Goal: Find specific page/section: Find specific page/section

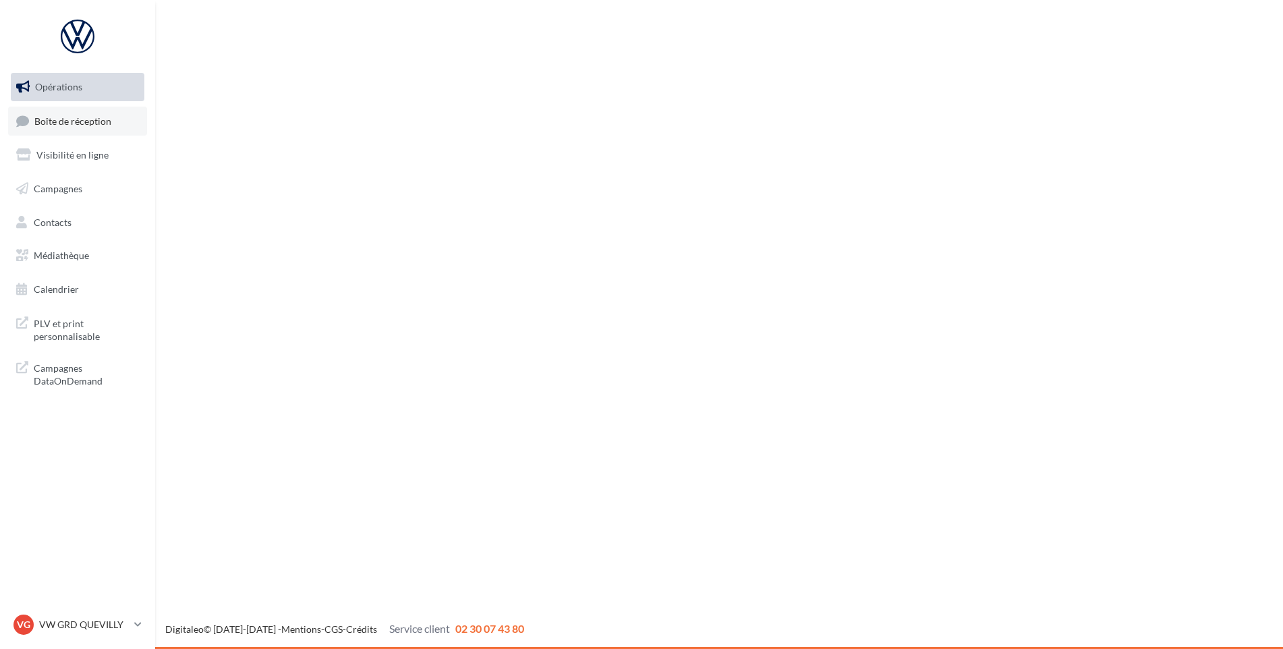
click at [99, 125] on span "Boîte de réception" at bounding box center [72, 120] width 77 height 11
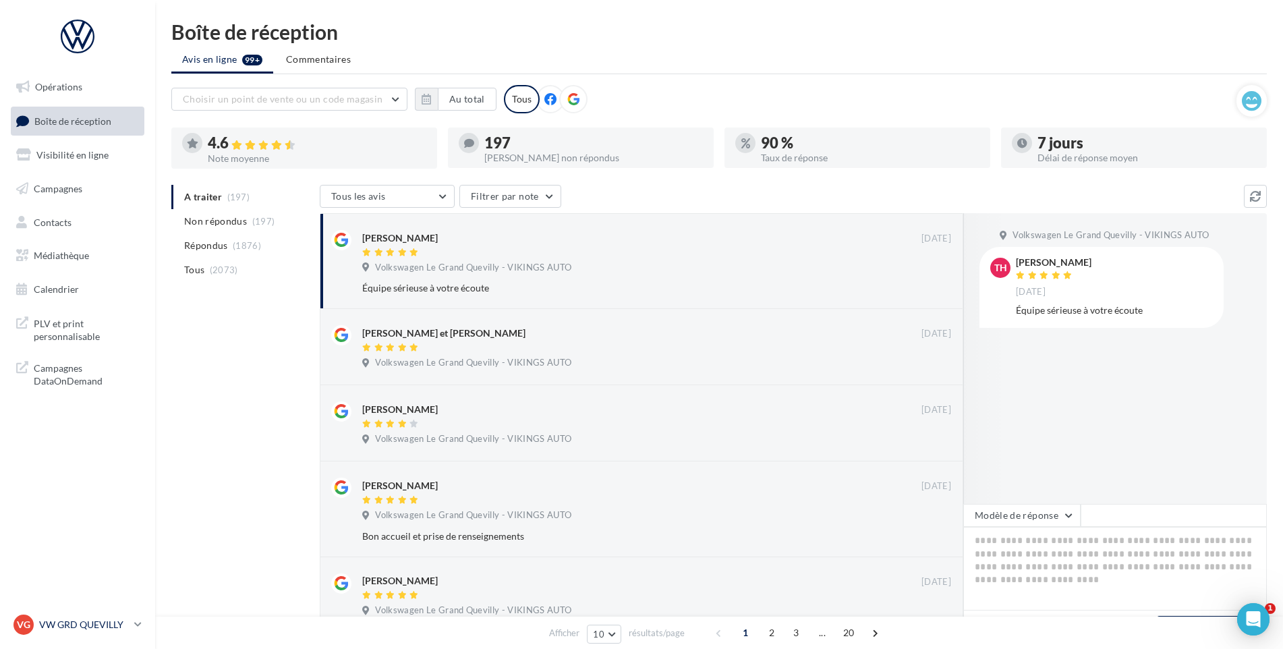
click at [91, 617] on div "VG VW GRD QUEVILLY vw-leg-vau" at bounding box center [70, 625] width 115 height 20
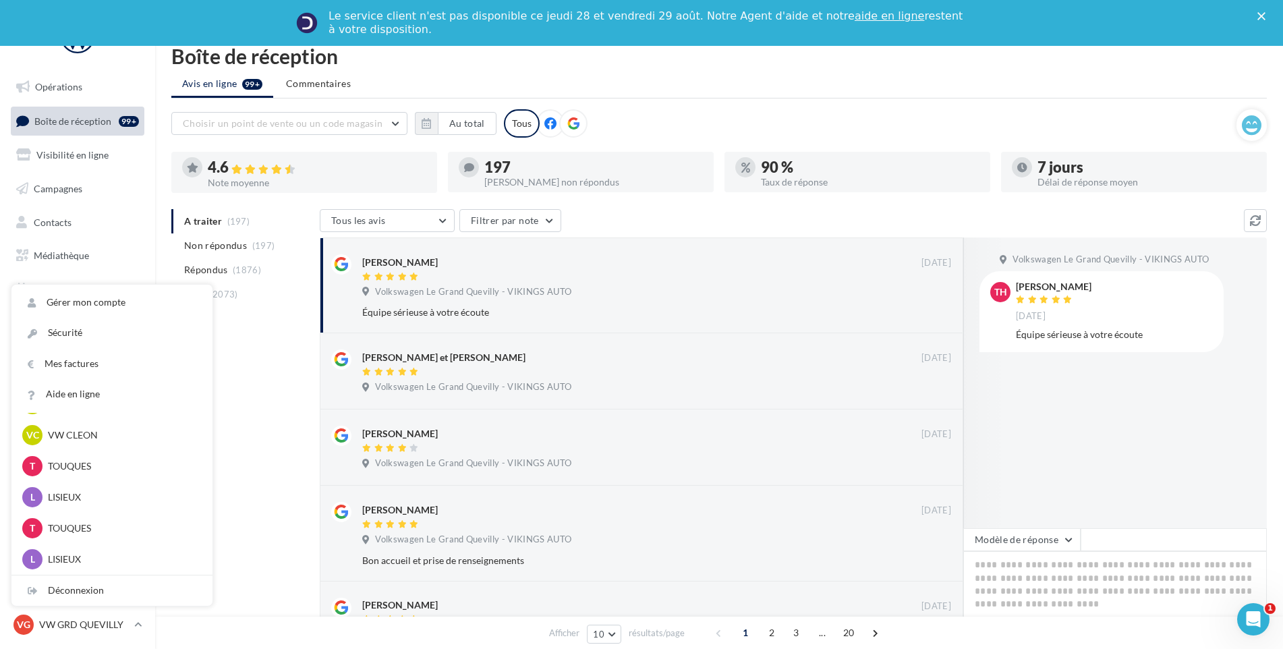
scroll to position [232, 0]
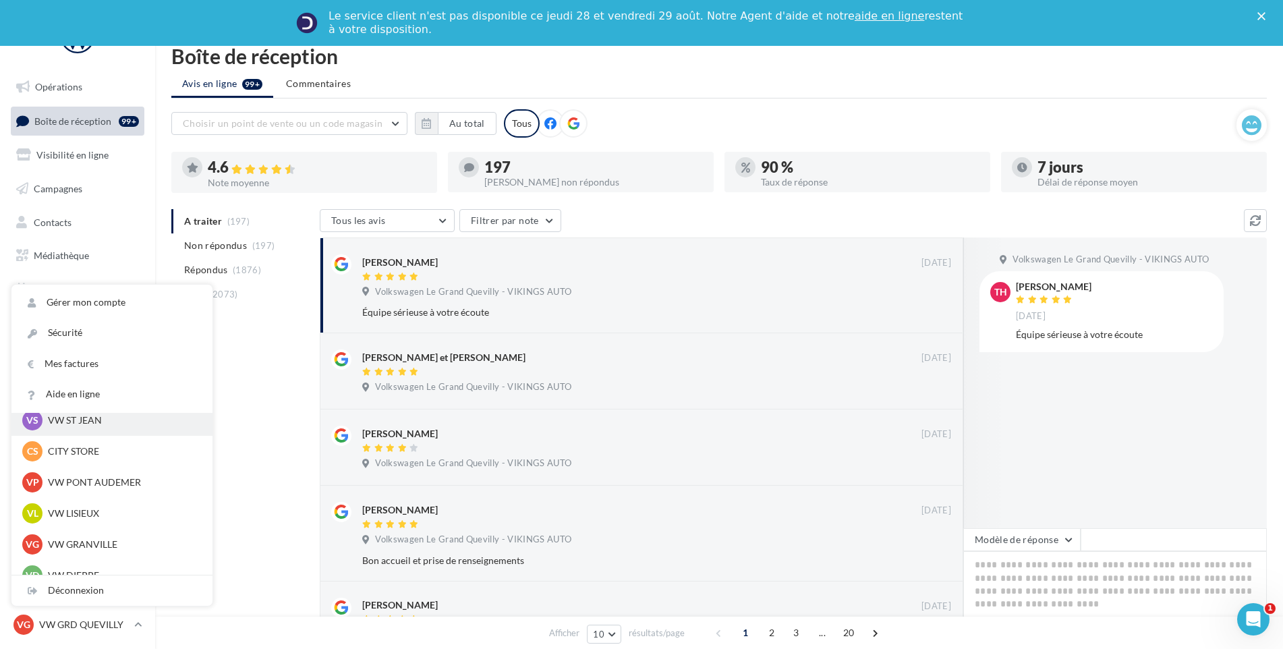
click at [97, 424] on p "VW ST JEAN" at bounding box center [122, 420] width 148 height 13
